Goal: Navigation & Orientation: Find specific page/section

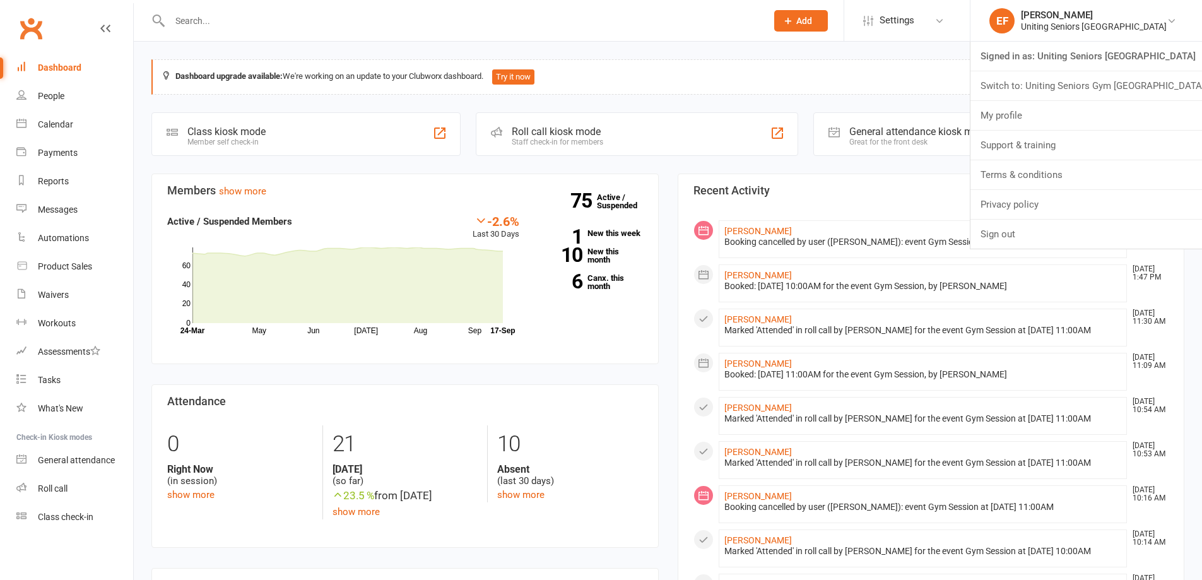
click at [1082, 79] on link "Switch to: Uniting Seniors Gym [GEOGRAPHIC_DATA]" at bounding box center [1085, 85] width 231 height 29
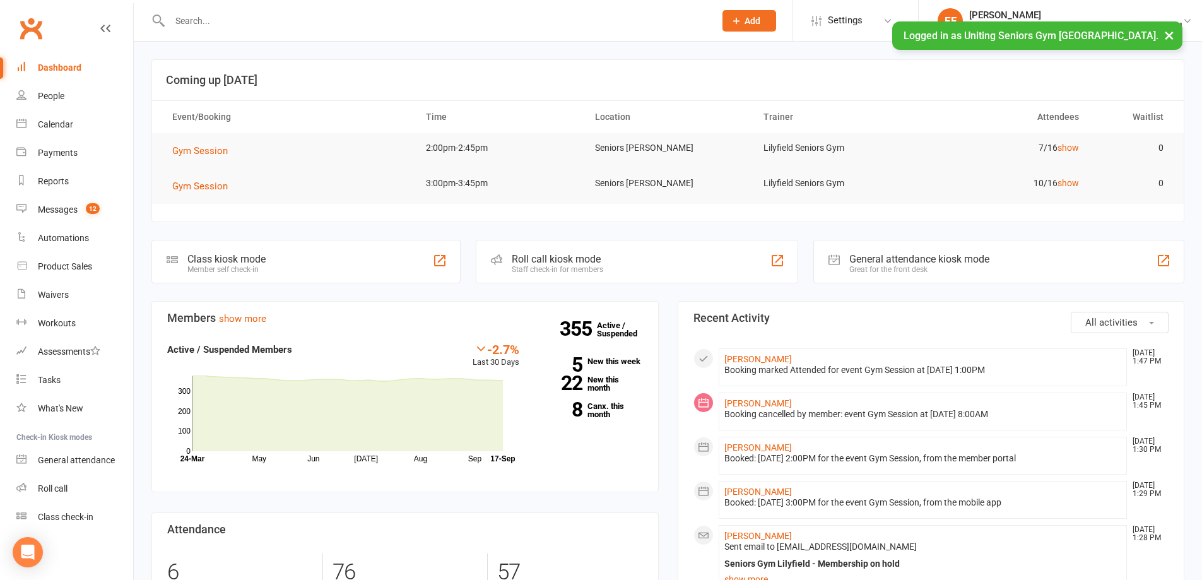
click at [1167, 35] on button "×" at bounding box center [1168, 34] width 23 height 27
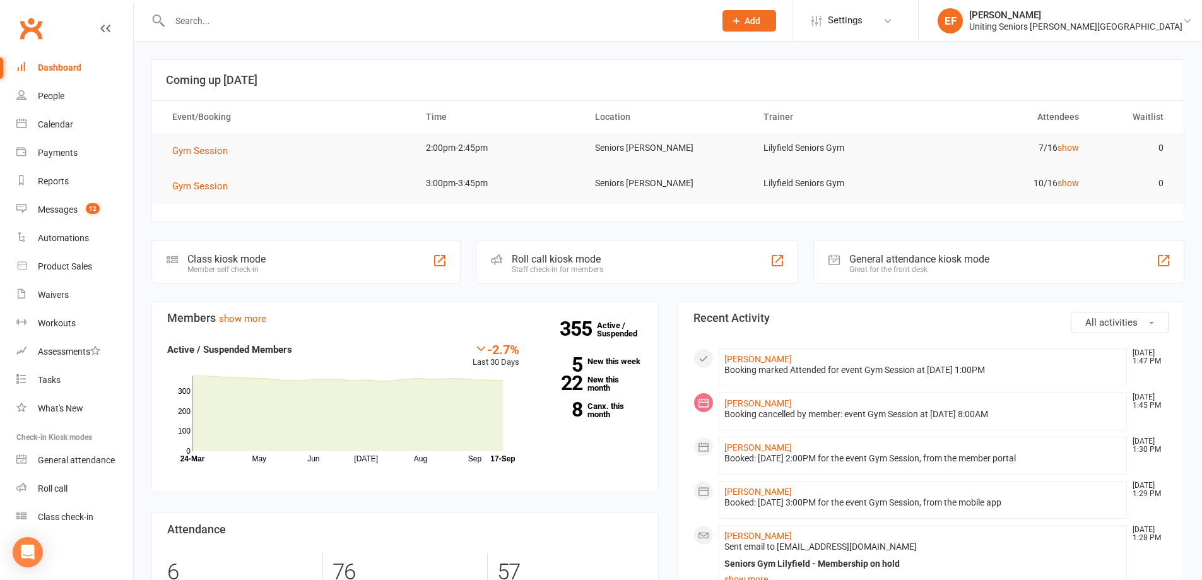
click at [342, 16] on input "text" at bounding box center [436, 21] width 540 height 18
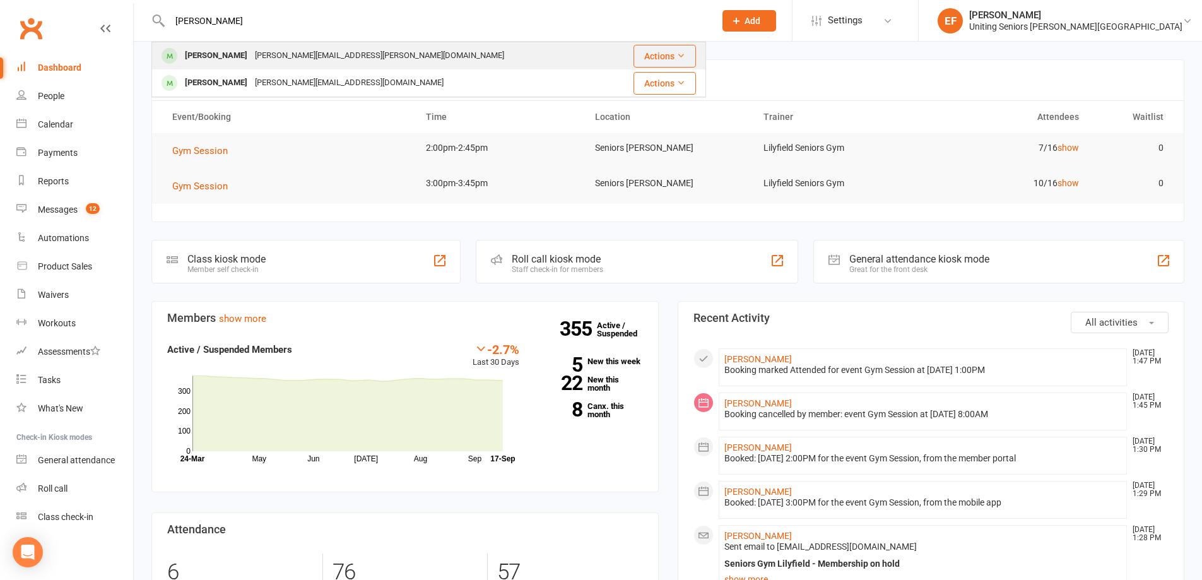
type input "Nancy"
click at [349, 63] on div "nancy.butterfield@icloud.com" at bounding box center [379, 56] width 257 height 18
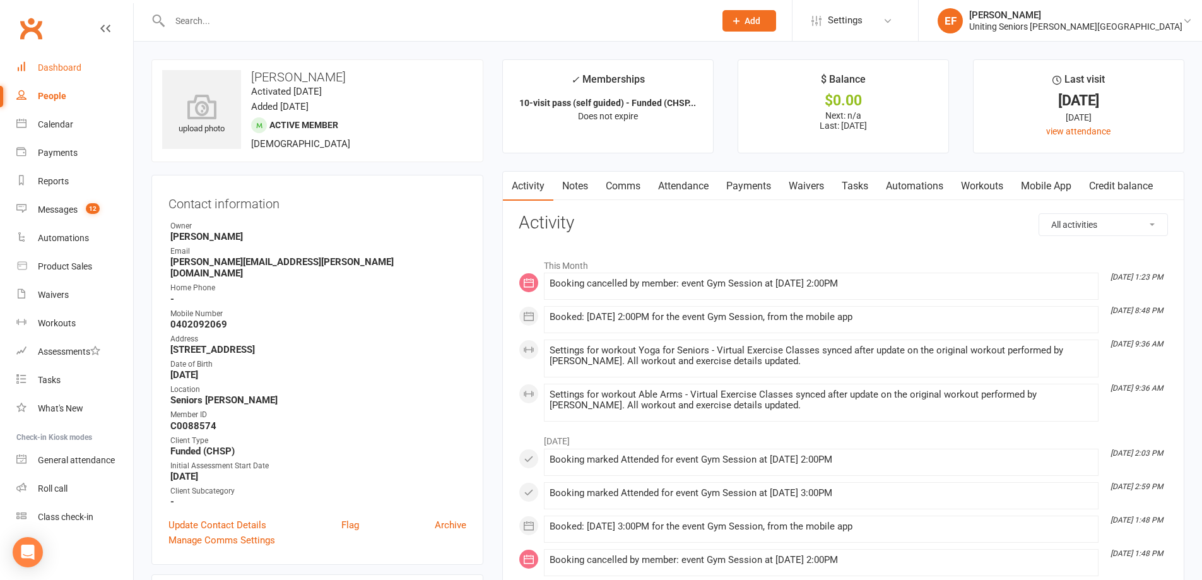
click at [58, 73] on link "Dashboard" at bounding box center [74, 68] width 117 height 28
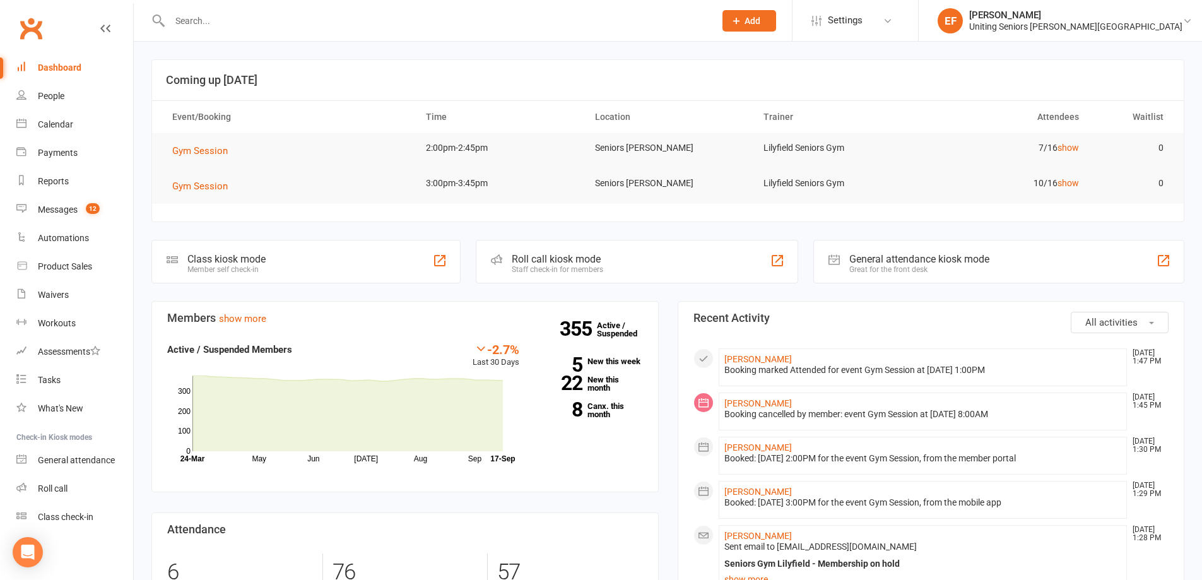
click at [264, 28] on input "text" at bounding box center [436, 21] width 540 height 18
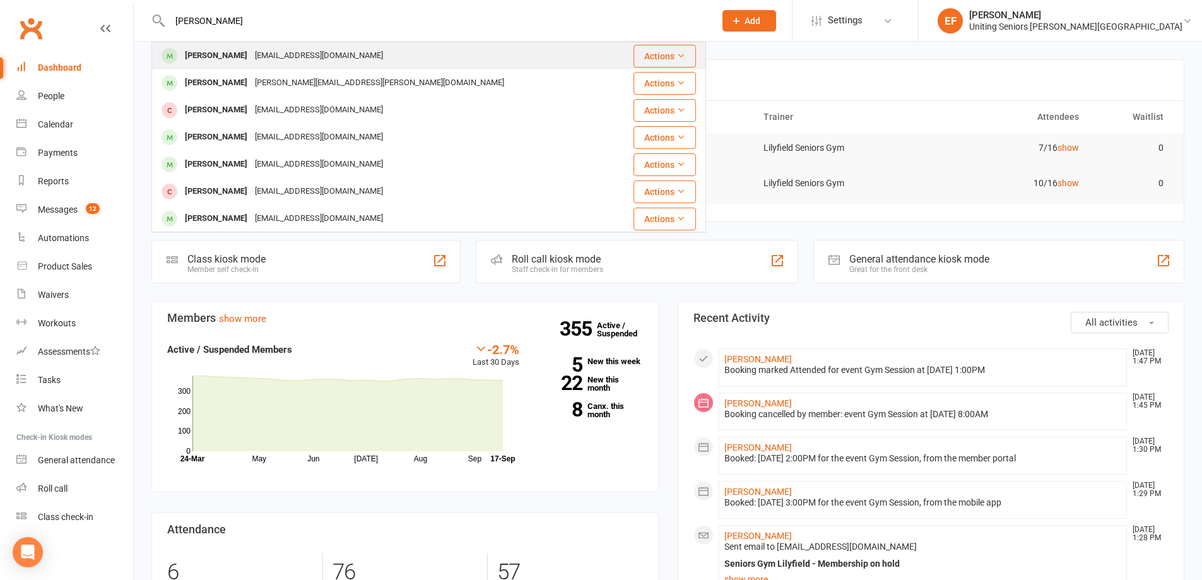
type input "Bill Butter"
click at [261, 57] on div "ridgelinekilt@gmail.com" at bounding box center [319, 56] width 136 height 18
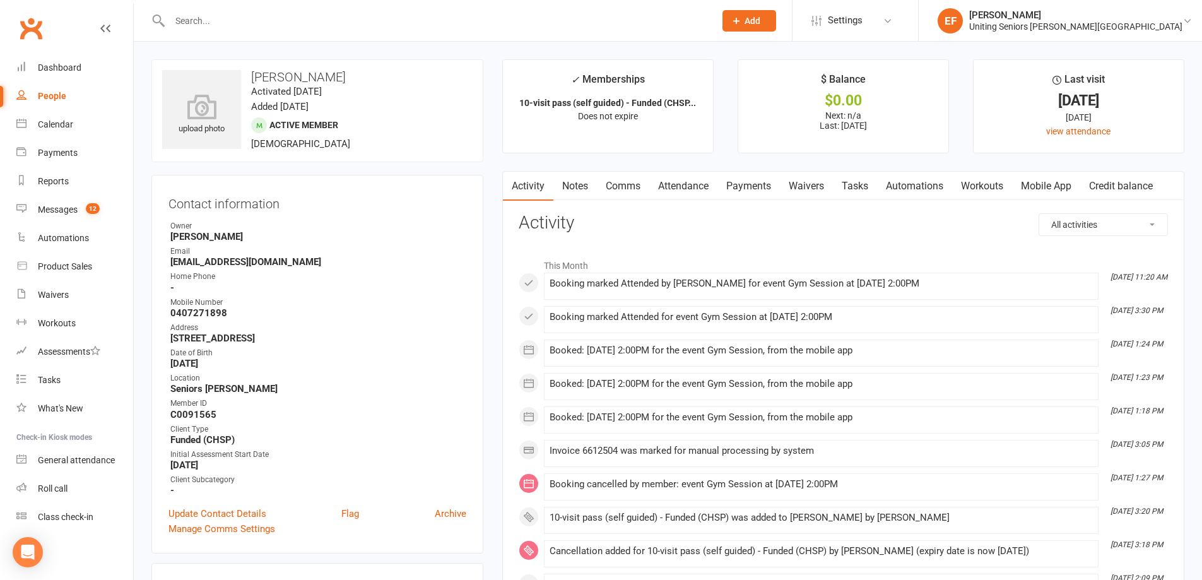
scroll to position [505, 0]
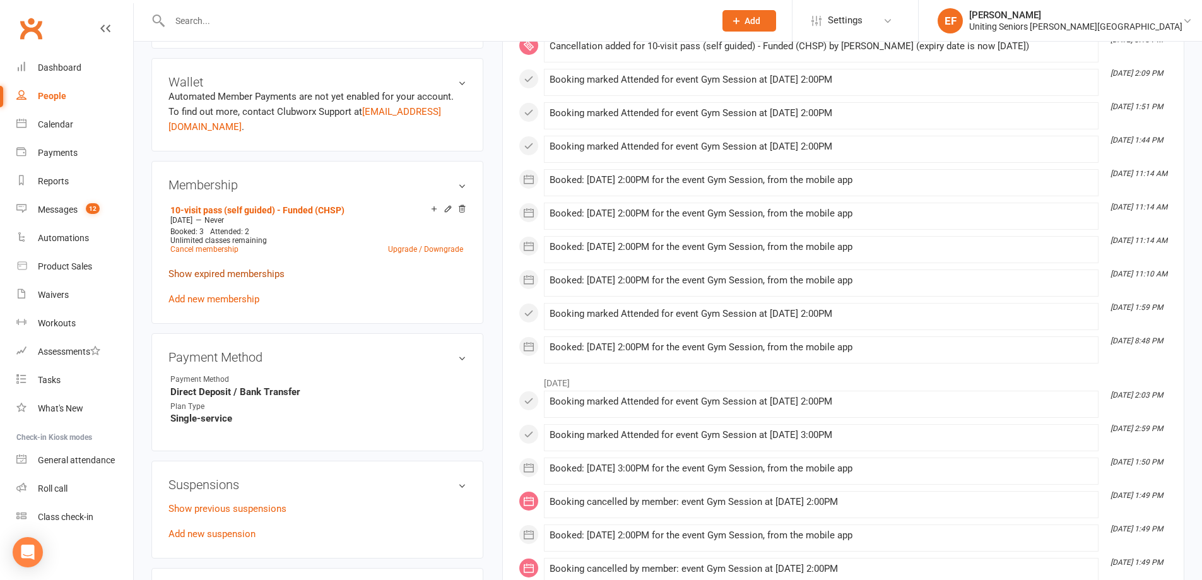
click at [238, 268] on link "Show expired memberships" at bounding box center [226, 273] width 116 height 11
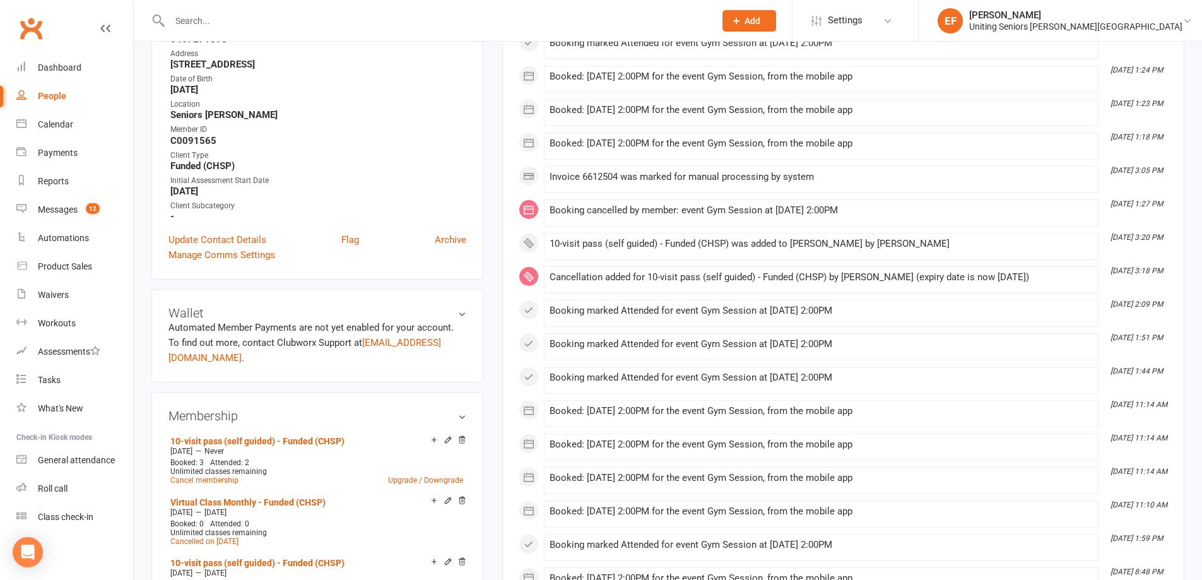
scroll to position [0, 0]
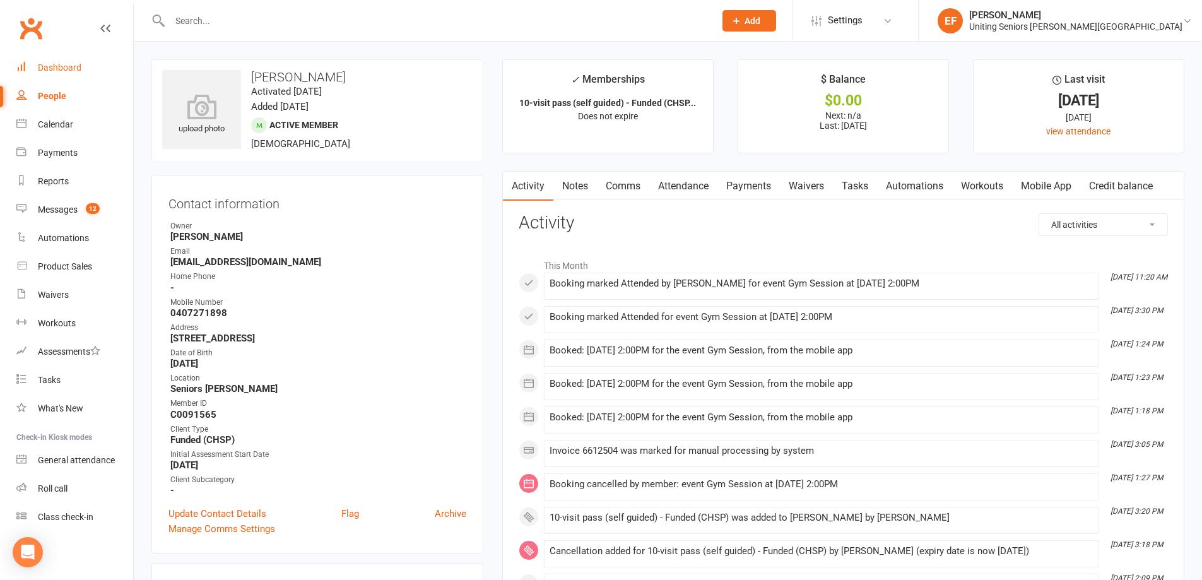
click at [61, 78] on link "Dashboard" at bounding box center [74, 68] width 117 height 28
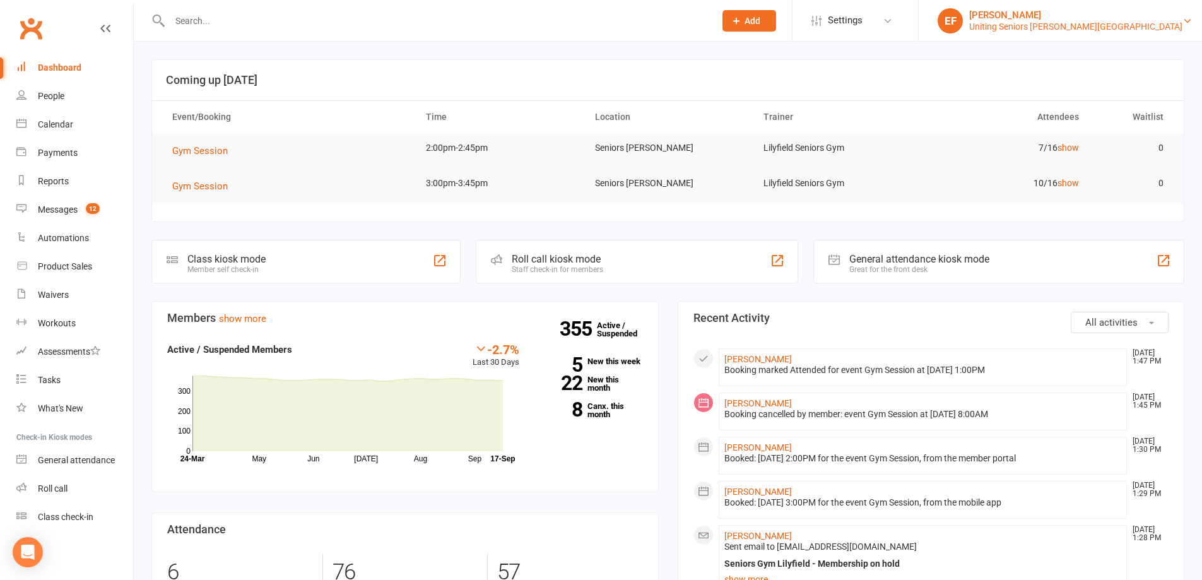
click at [1165, 24] on div "Uniting Seniors Gym Lilyfield" at bounding box center [1075, 26] width 213 height 11
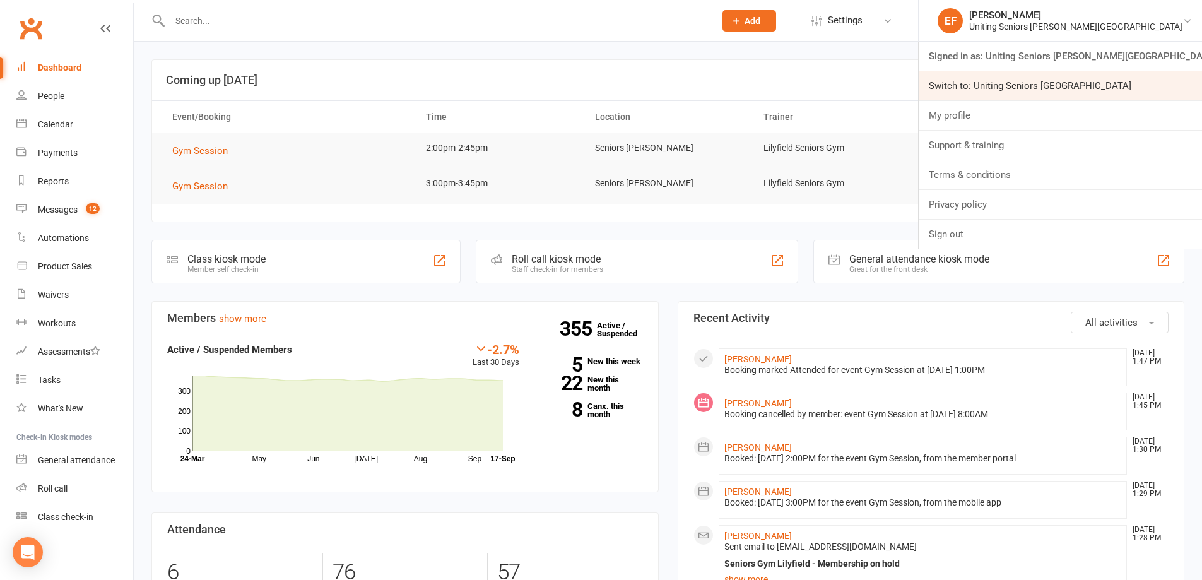
click at [1146, 86] on link "Switch to: Uniting Seniors Gym Westmead" at bounding box center [1059, 85] width 283 height 29
